Goal: Find specific page/section: Find specific page/section

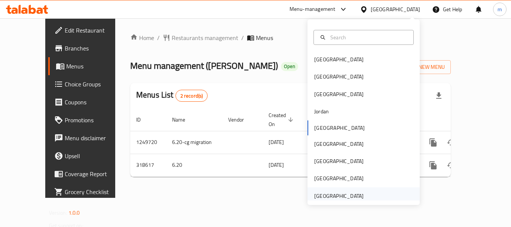
click at [348, 197] on div "[GEOGRAPHIC_DATA]" at bounding box center [338, 196] width 49 height 8
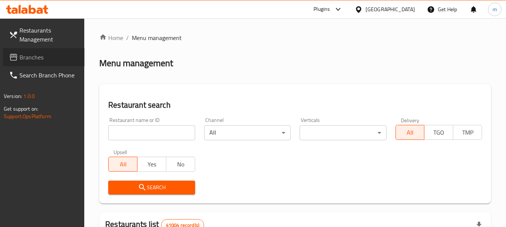
click at [24, 56] on span "Branches" at bounding box center [48, 57] width 59 height 9
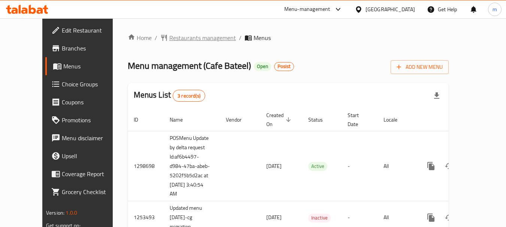
click at [180, 38] on span "Restaurants management" at bounding box center [202, 37] width 67 height 9
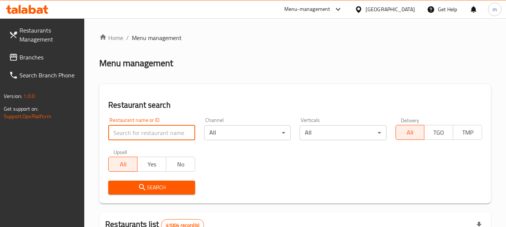
click at [149, 133] on input "search" at bounding box center [151, 132] width 86 height 15
paste input "1865"
type input "1865"
click button "Search" at bounding box center [151, 188] width 86 height 14
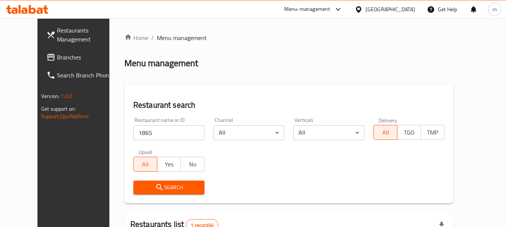
click at [269, 72] on div "Home / Menu management Menu management Restaurant search Restaurant name or ID …" at bounding box center [288, 172] width 329 height 279
click at [57, 58] on span "Branches" at bounding box center [86, 57] width 59 height 9
